Goal: Task Accomplishment & Management: Manage account settings

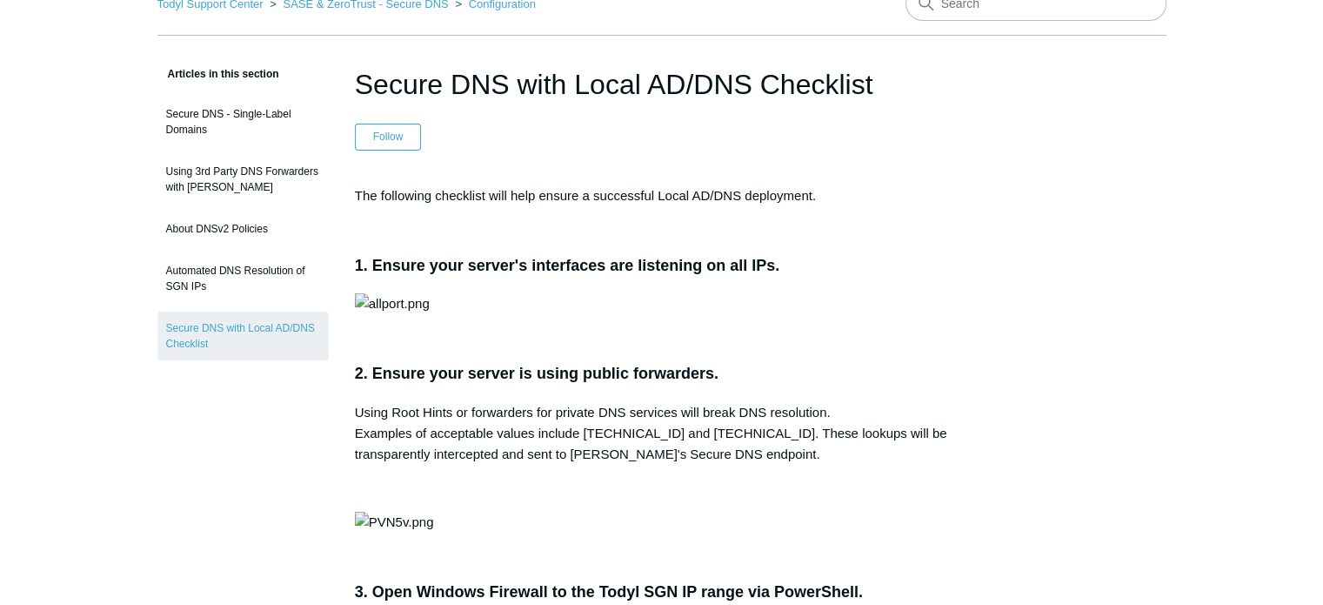
scroll to position [65, 0]
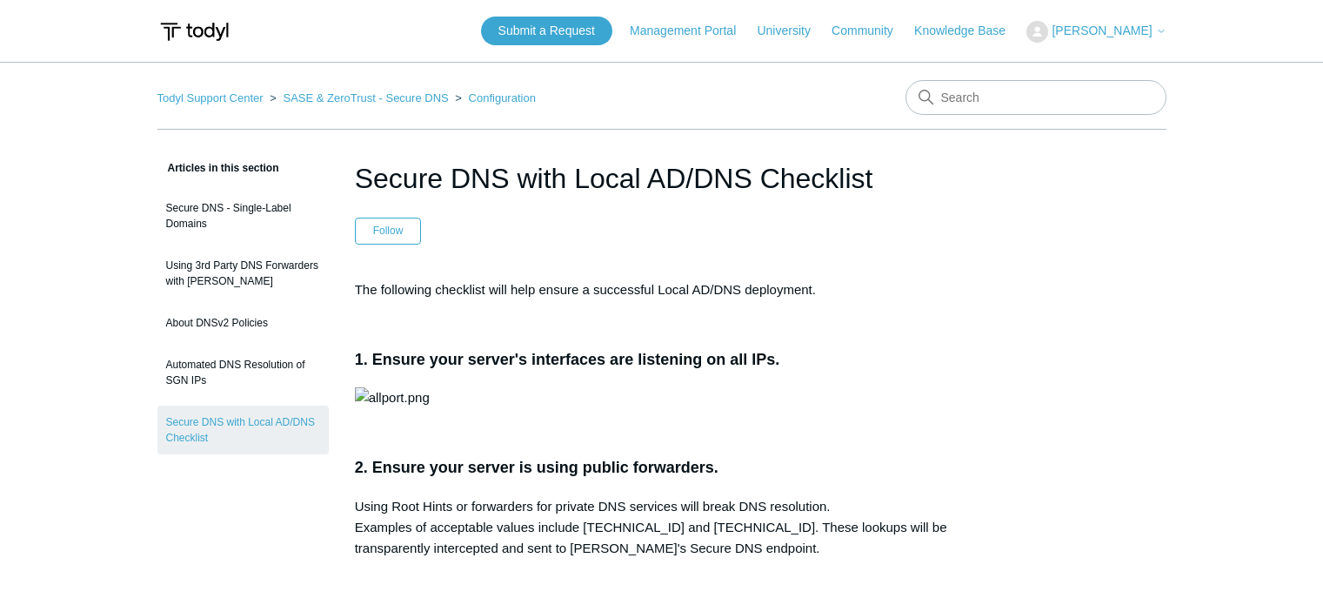
scroll to position [65, 0]
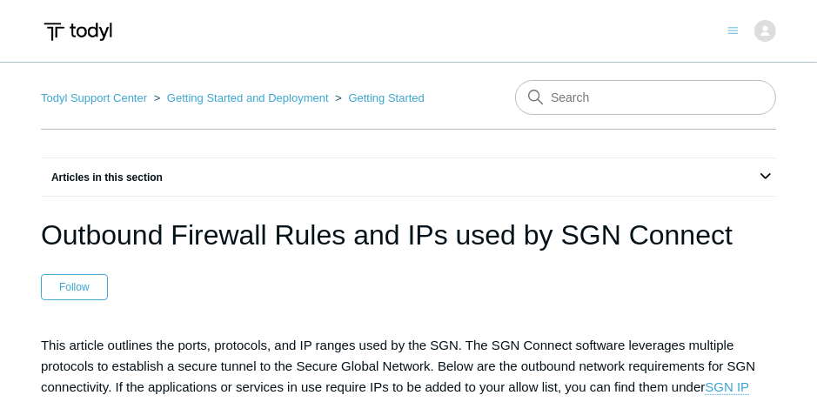
click at [59, 28] on img at bounding box center [78, 32] width 74 height 32
click at [772, 32] on img at bounding box center [765, 31] width 22 height 22
click at [256, 161] on div "Articles in this section Deployment Guide Outbound Firewall Rules and IPs used …" at bounding box center [408, 176] width 735 height 37
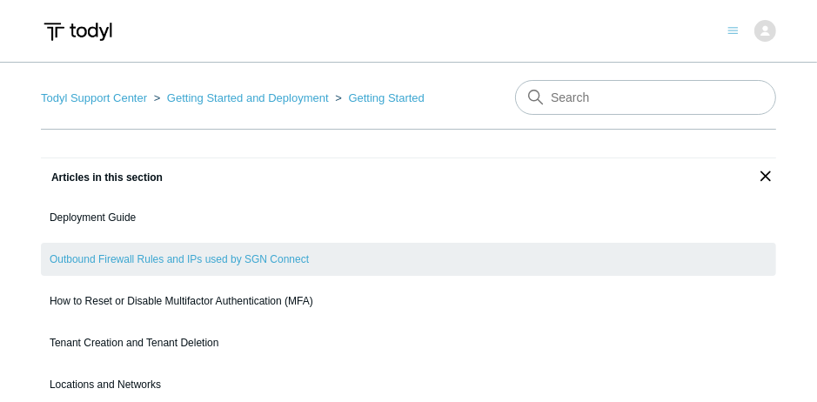
click at [81, 19] on img at bounding box center [78, 32] width 74 height 32
click at [774, 40] on button "[PERSON_NAME]" at bounding box center [765, 31] width 22 height 22
click at [757, 27] on img at bounding box center [765, 31] width 22 height 22
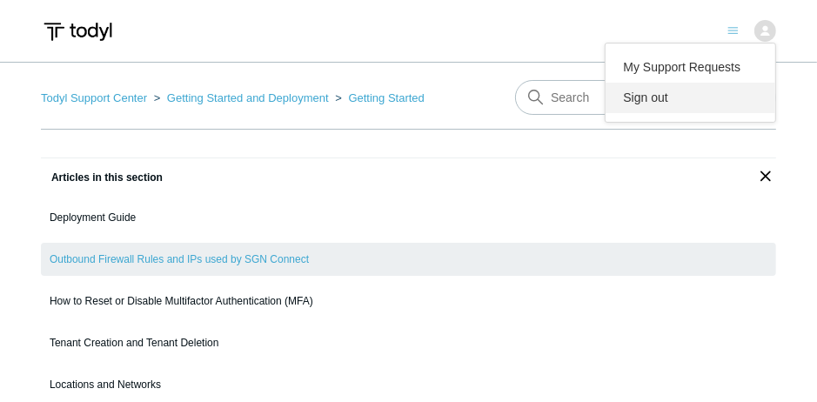
click at [672, 106] on link "Sign out" at bounding box center [691, 98] width 170 height 30
